Goal: Task Accomplishment & Management: Manage account settings

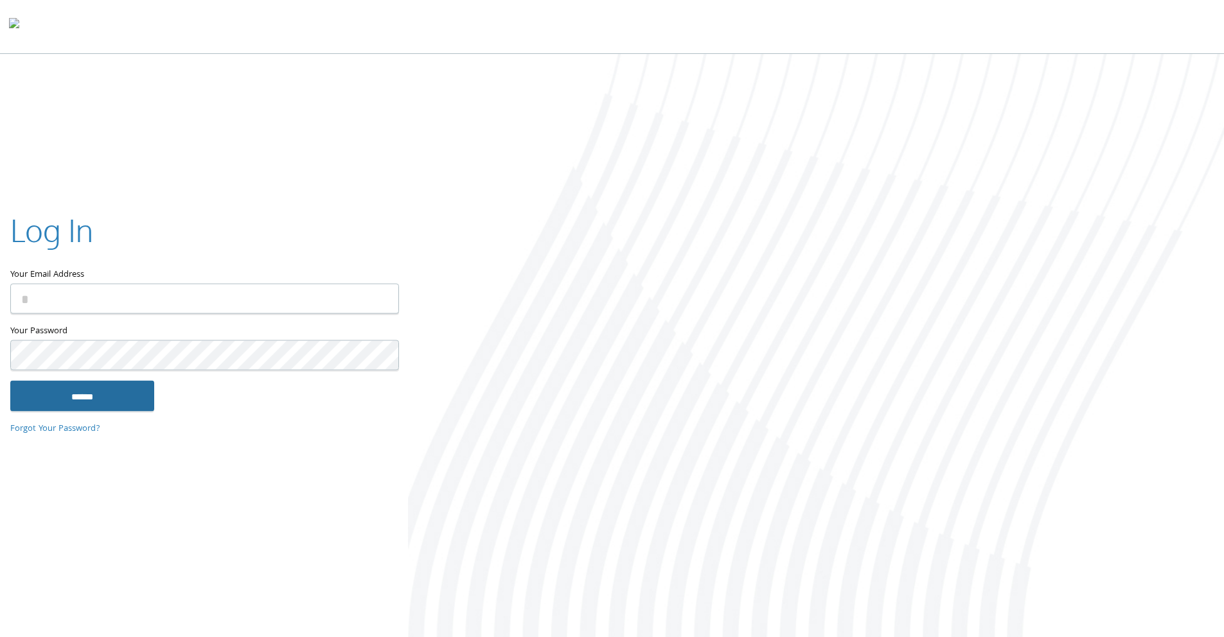
type input "**********"
click at [91, 404] on input "******" at bounding box center [82, 396] width 144 height 31
type input "**********"
click at [96, 384] on input "******" at bounding box center [82, 396] width 144 height 31
